Goal: Task Accomplishment & Management: Manage account settings

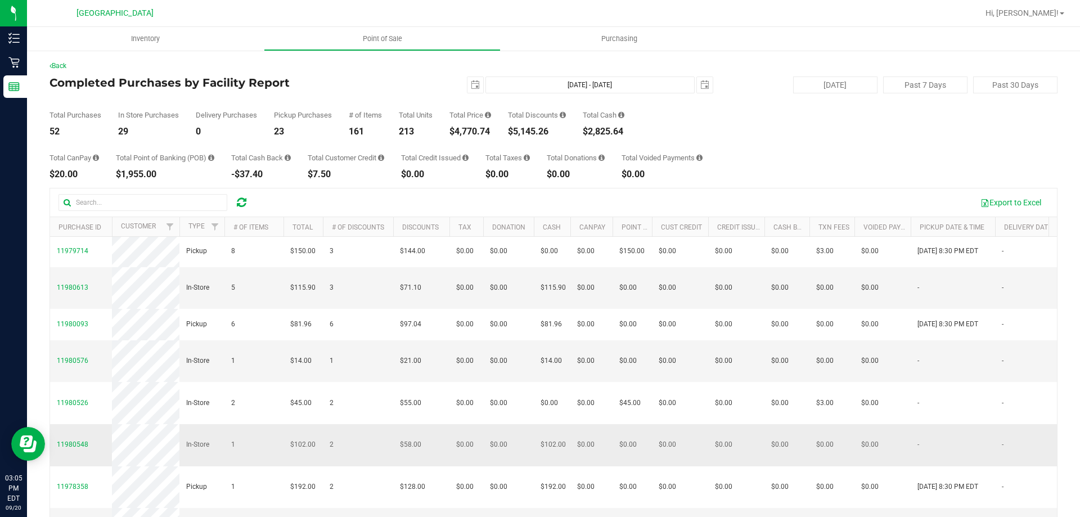
scroll to position [338, 0]
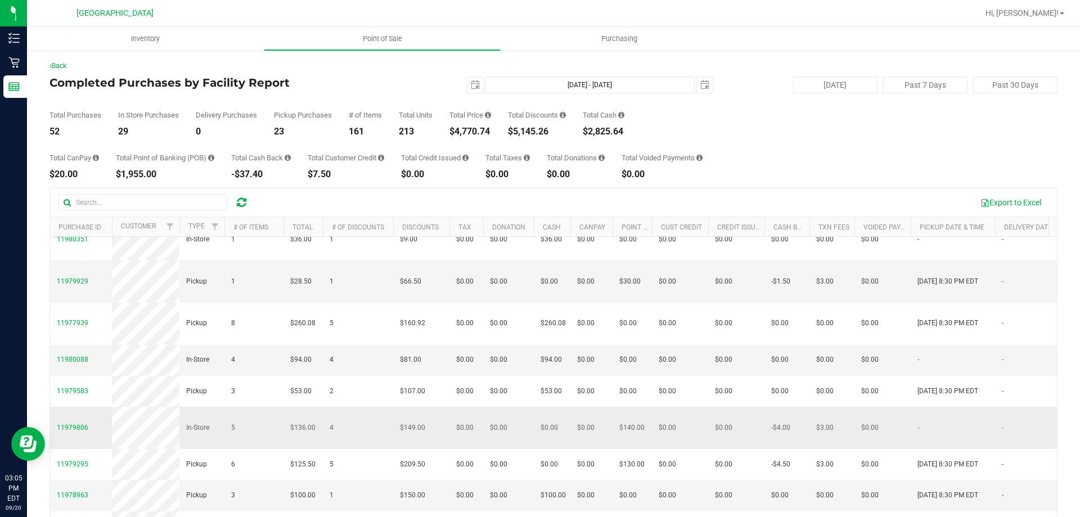
drag, startPoint x: 247, startPoint y: 363, endPoint x: 199, endPoint y: 407, distance: 64.9
click at [199, 407] on td "In-Store" at bounding box center [201, 428] width 45 height 42
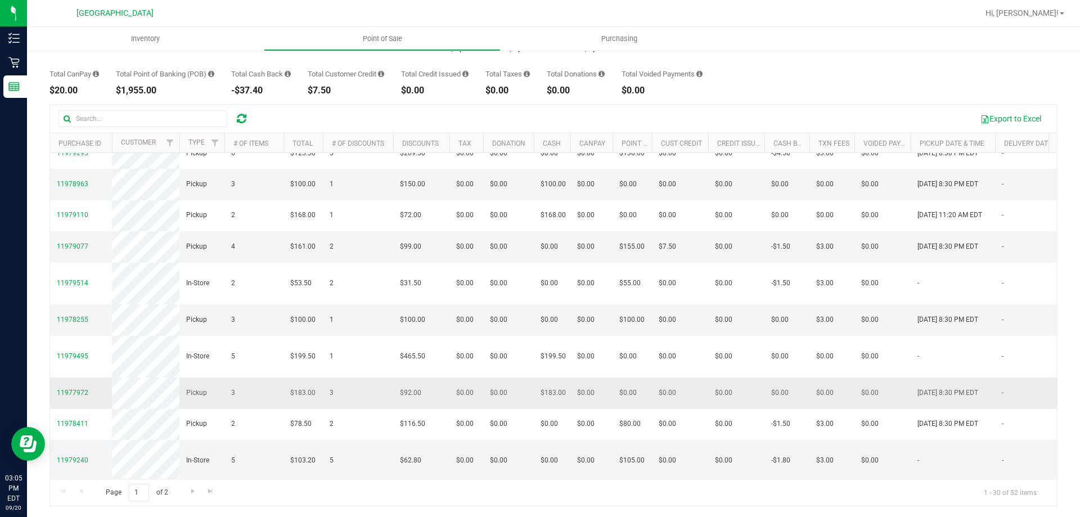
scroll to position [84, 0]
click at [192, 489] on span "Go to the next page" at bounding box center [192, 490] width 9 height 9
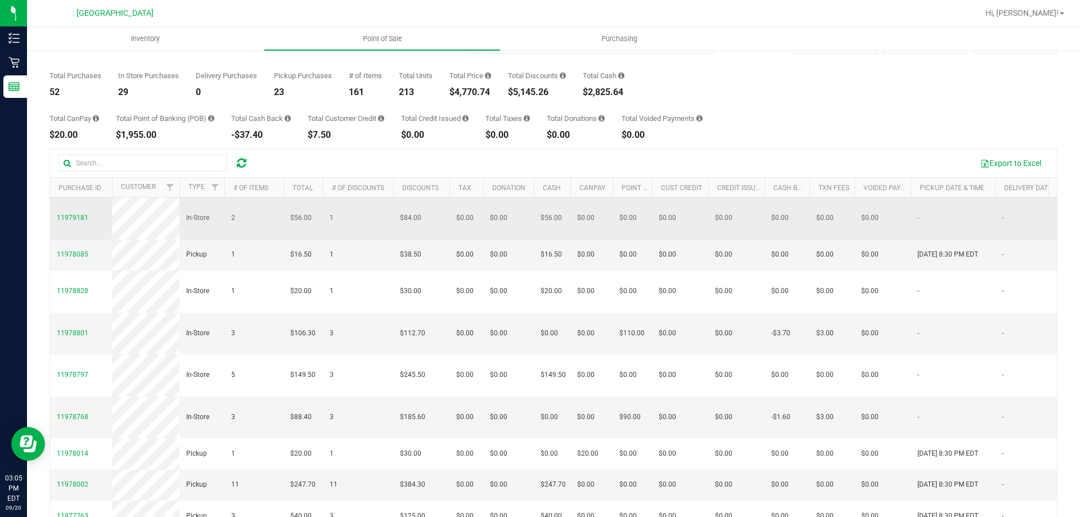
scroll to position [0, 0]
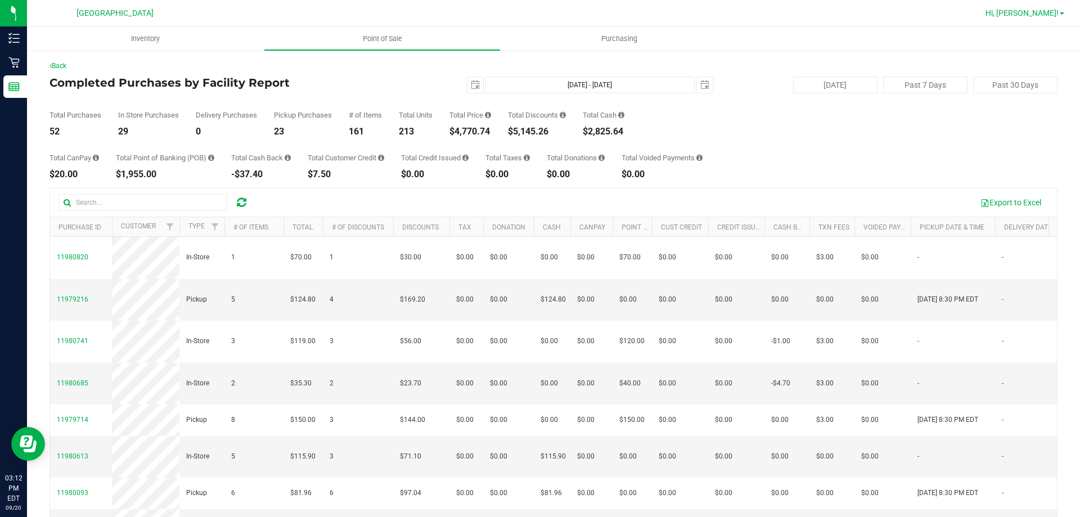
click at [1040, 14] on span "Hi, [PERSON_NAME]!" at bounding box center [1022, 12] width 73 height 9
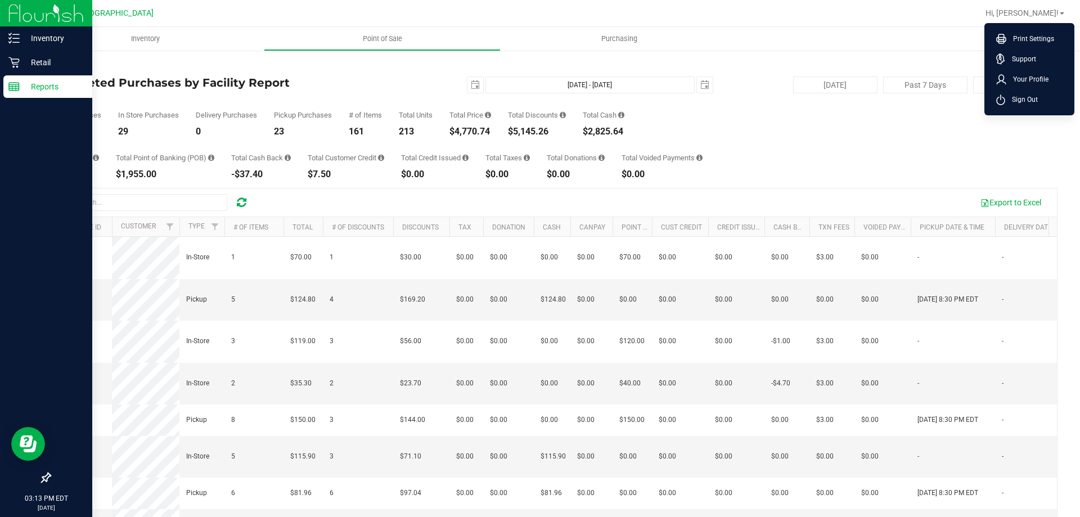
click at [11, 87] on line at bounding box center [14, 87] width 10 height 0
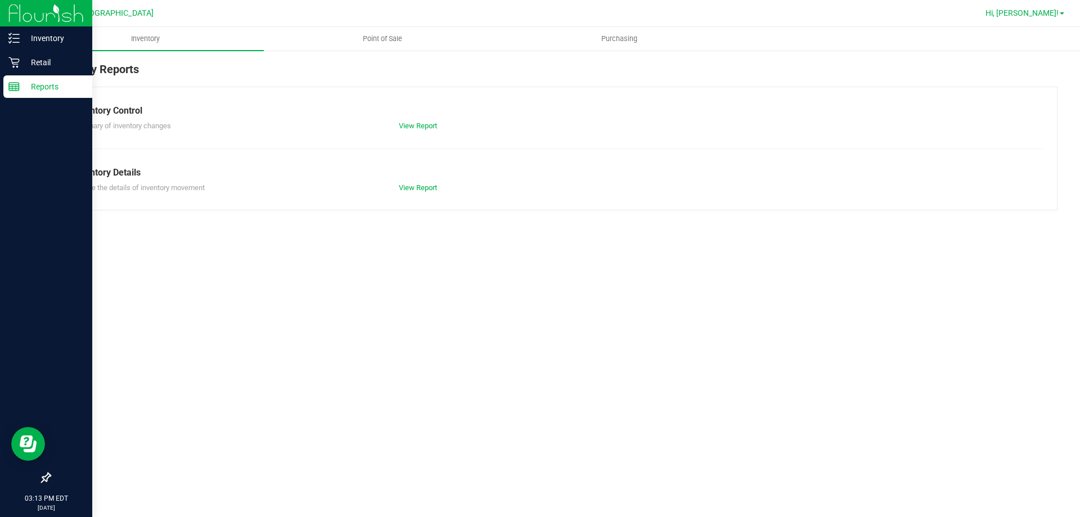
click at [1051, 15] on span "Hi, [PERSON_NAME]!" at bounding box center [1022, 12] width 73 height 9
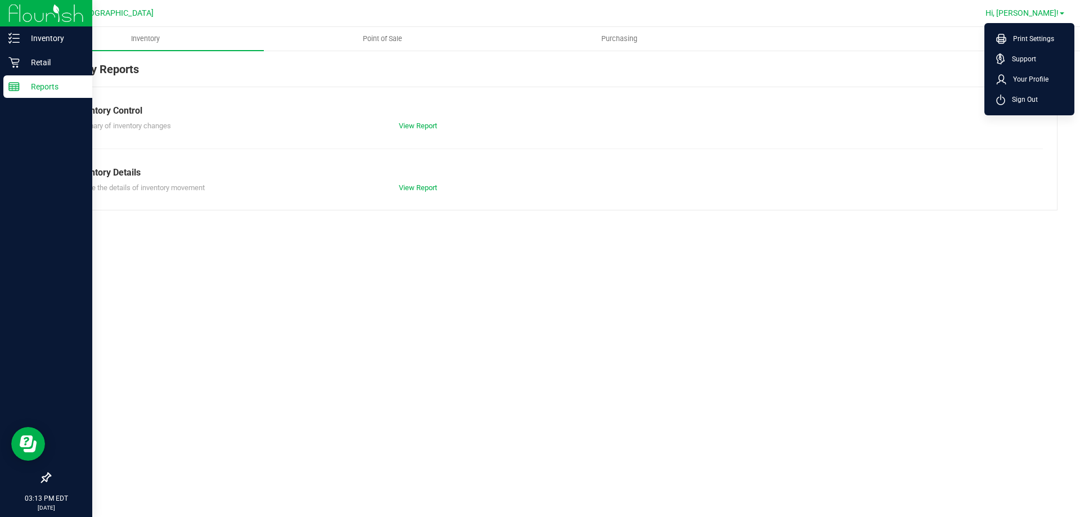
click at [1036, 106] on li "Sign Out" at bounding box center [1029, 99] width 84 height 20
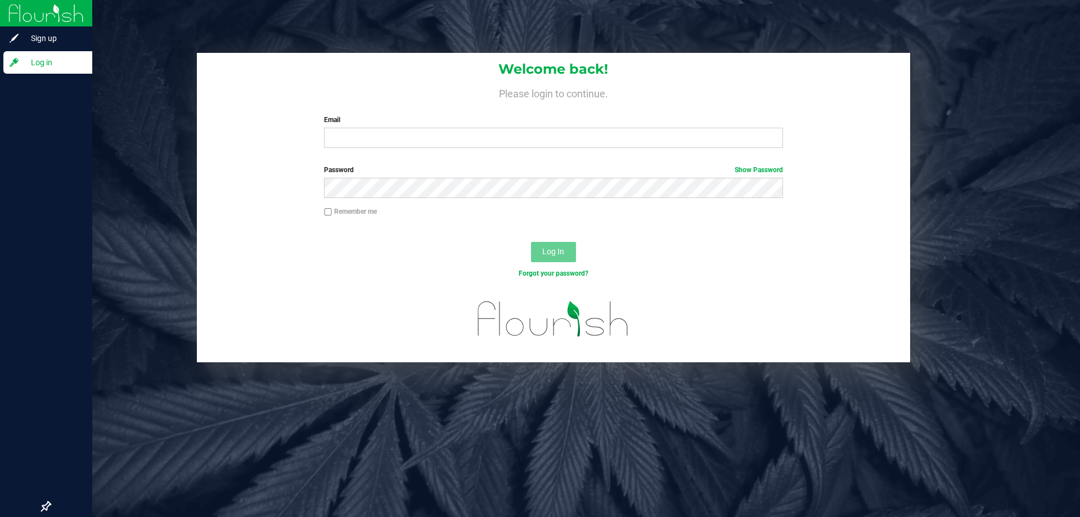
click at [558, 116] on label "Email" at bounding box center [553, 120] width 459 height 10
click at [558, 128] on input "Email" at bounding box center [553, 138] width 459 height 20
type input "[EMAIL_ADDRESS][DOMAIN_NAME]"
click at [531, 242] on button "Log In" at bounding box center [553, 252] width 45 height 20
